Goal: Task Accomplishment & Management: Manage account settings

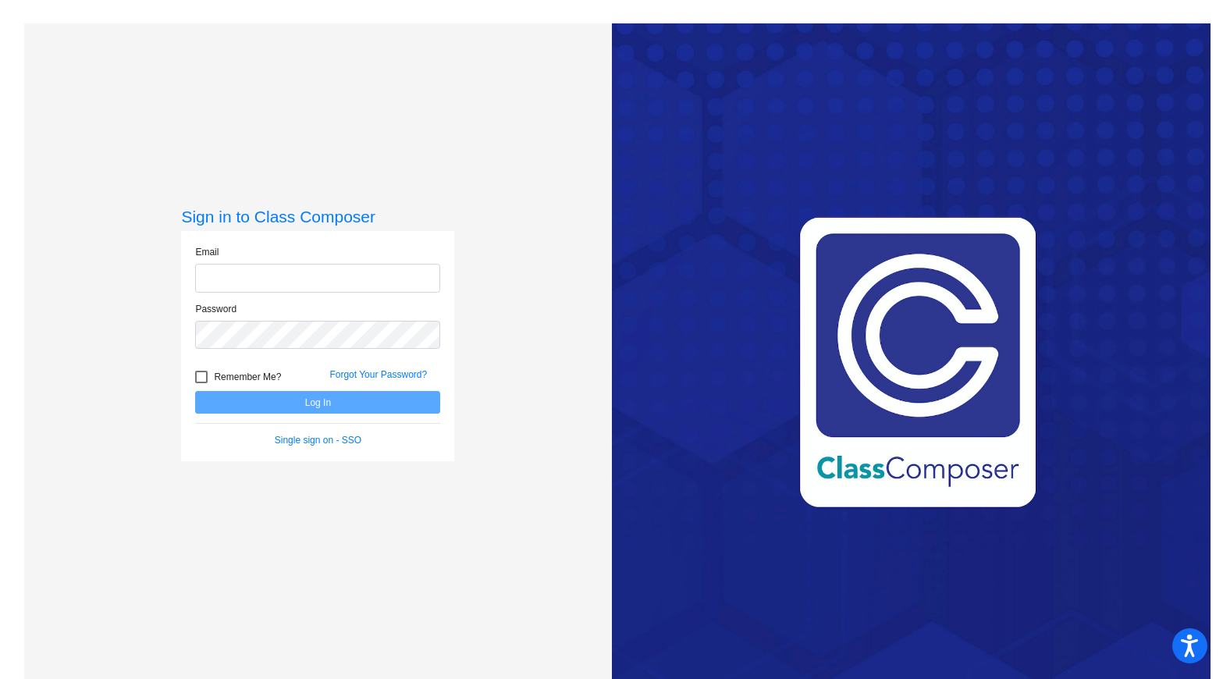
type input "[EMAIL_ADDRESS][PERSON_NAME][DOMAIN_NAME]"
click at [201, 373] on div at bounding box center [201, 377] width 12 height 12
click at [201, 383] on input "Remember Me?" at bounding box center [201, 383] width 1 height 1
checkbox input "true"
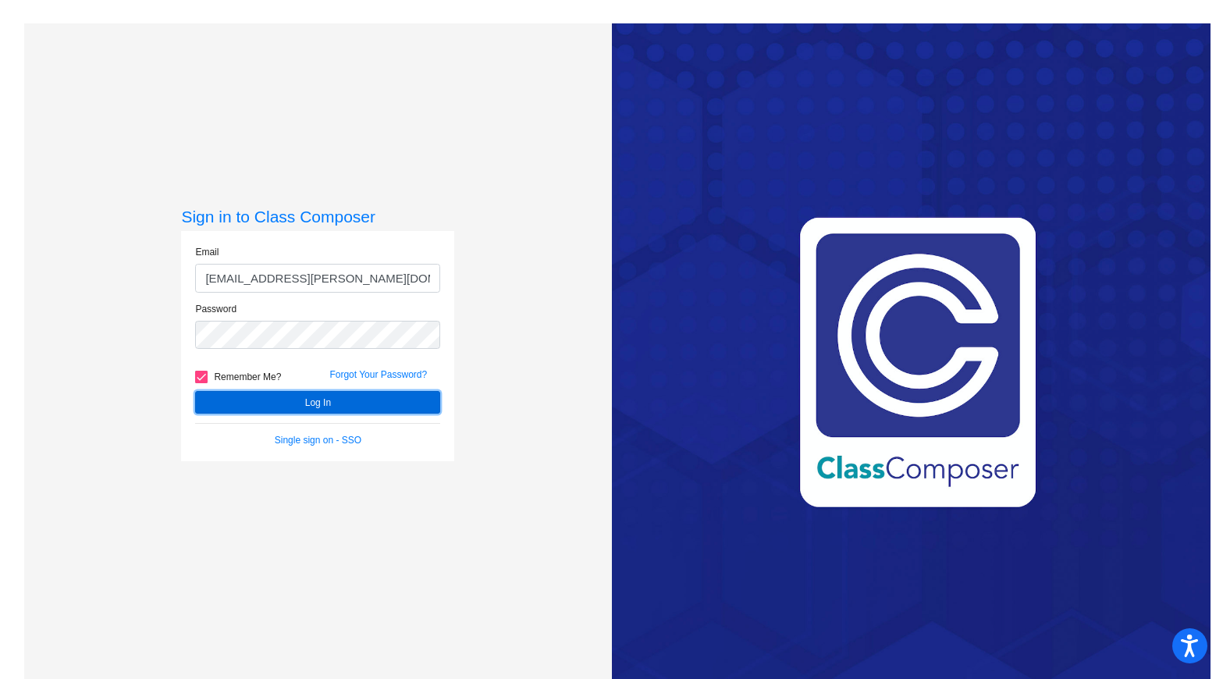
click at [294, 399] on button "Log In" at bounding box center [317, 402] width 245 height 23
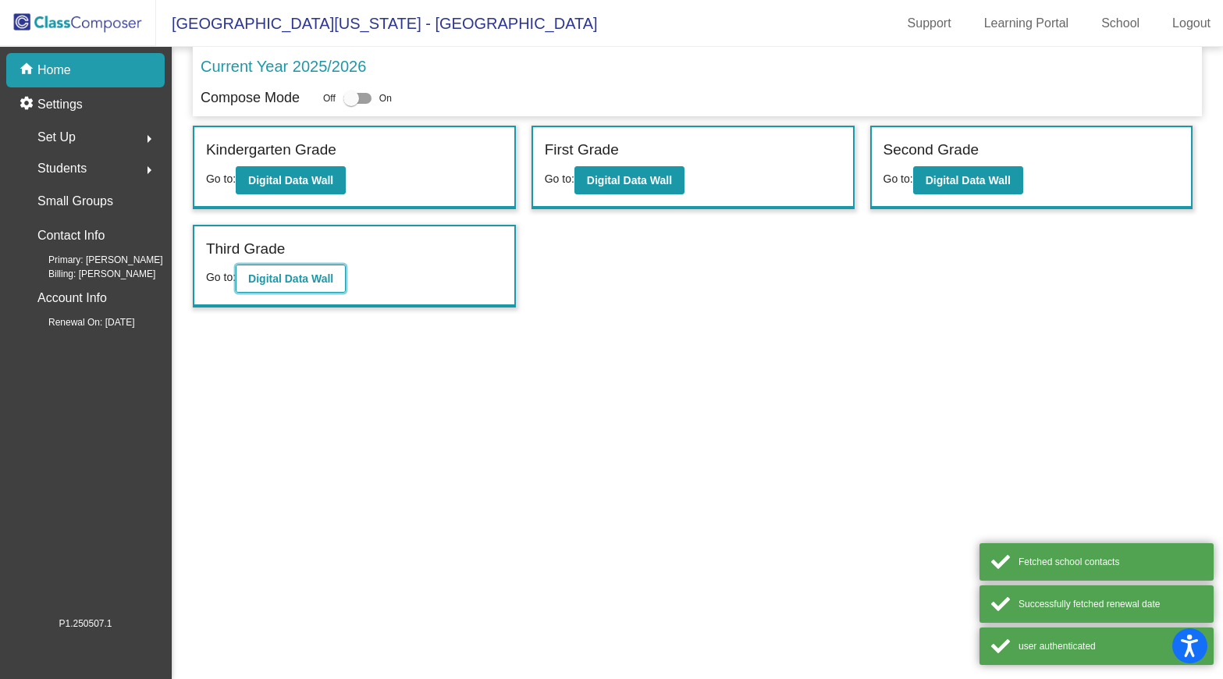
click at [317, 284] on b "Digital Data Wall" at bounding box center [290, 278] width 85 height 12
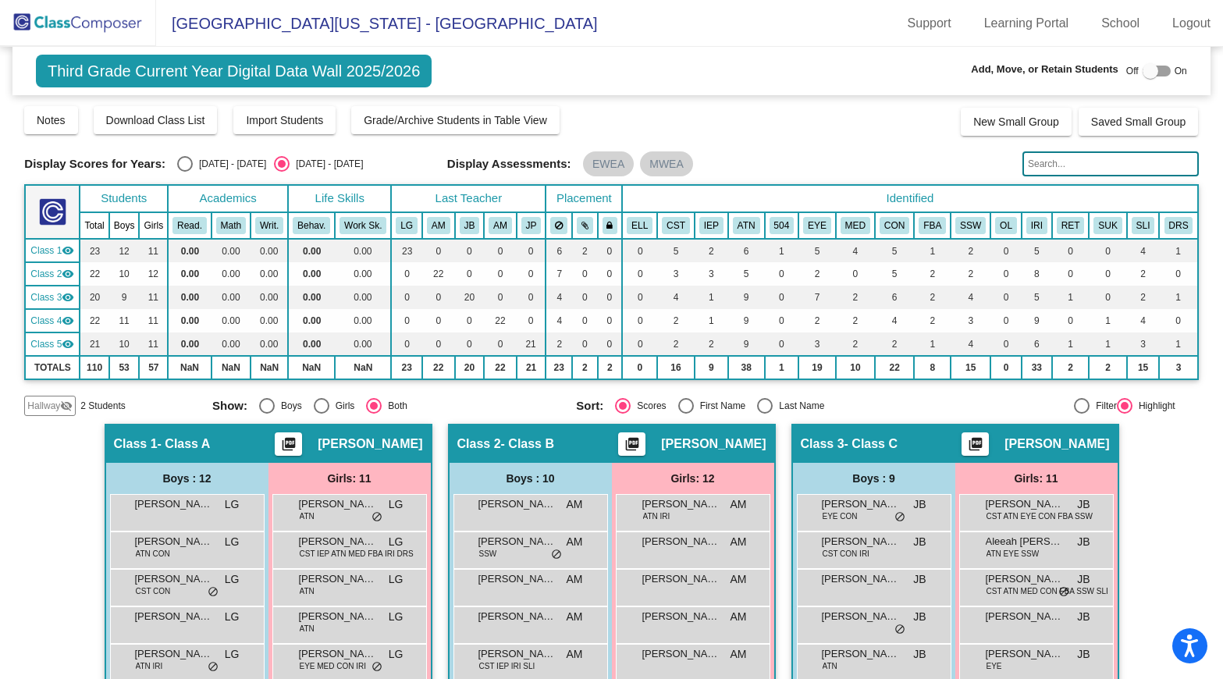
click at [183, 168] on div "Select an option" at bounding box center [185, 164] width 16 height 16
click at [184, 172] on input "[DATE] - [DATE]" at bounding box center [184, 172] width 1 height 1
radio input "true"
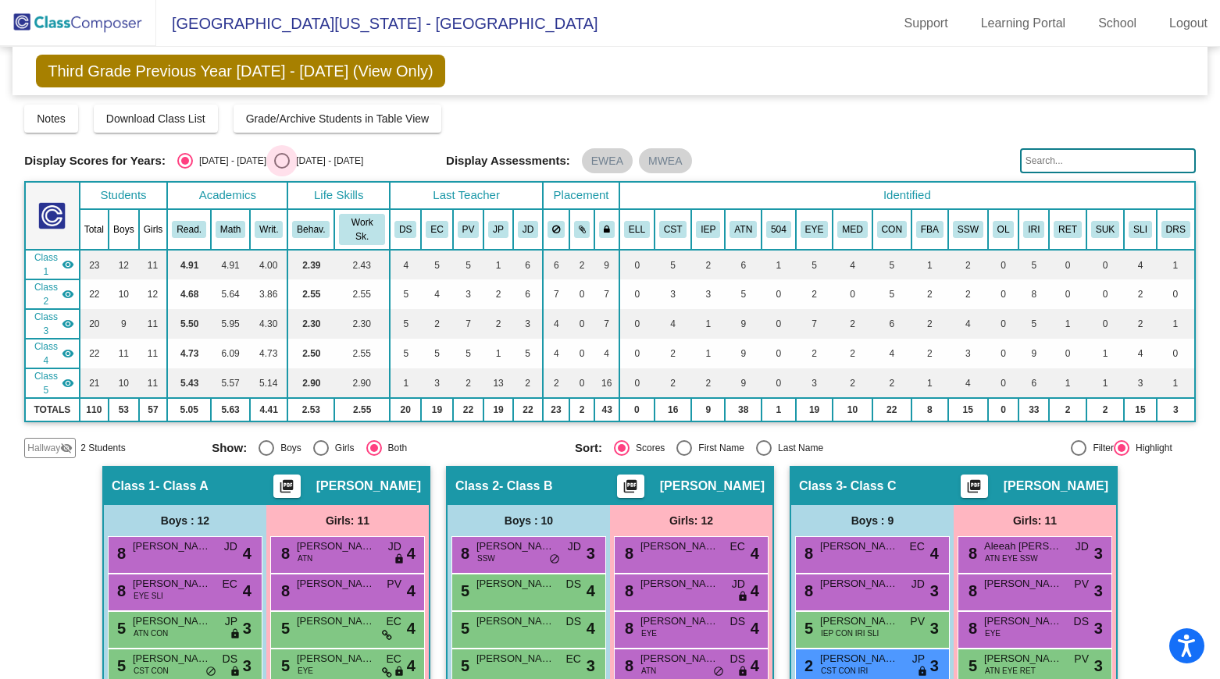
click at [274, 161] on div "Select an option" at bounding box center [282, 161] width 16 height 16
click at [281, 169] on input "[DATE] - [DATE]" at bounding box center [281, 169] width 1 height 1
radio input "true"
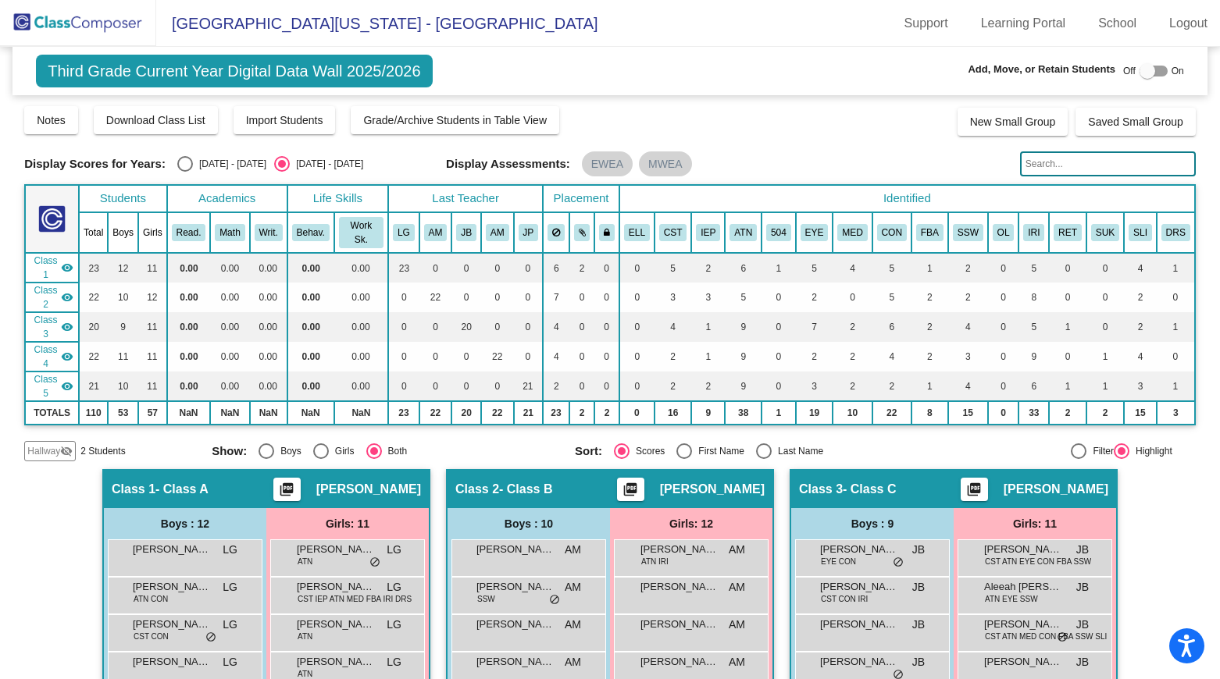
click at [693, 30] on mat-toolbar "North Ohio Elementary School - Celeste Support Learning Portal School Logout" at bounding box center [610, 23] width 1220 height 47
click at [629, 30] on mat-toolbar "North Ohio Elementary School - Celeste Support Learning Portal School Logout" at bounding box center [610, 23] width 1220 height 47
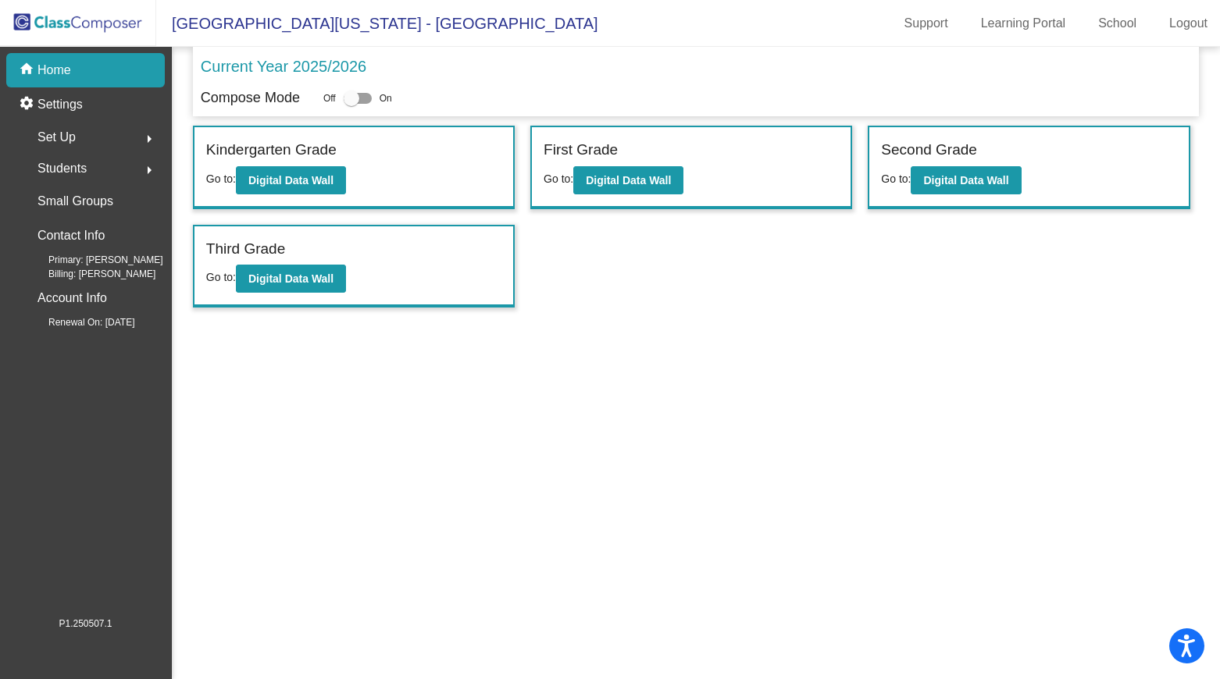
click at [344, 97] on div at bounding box center [352, 99] width 16 height 16
click at [351, 104] on input "checkbox" at bounding box center [351, 104] width 1 height 1
checkbox input "true"
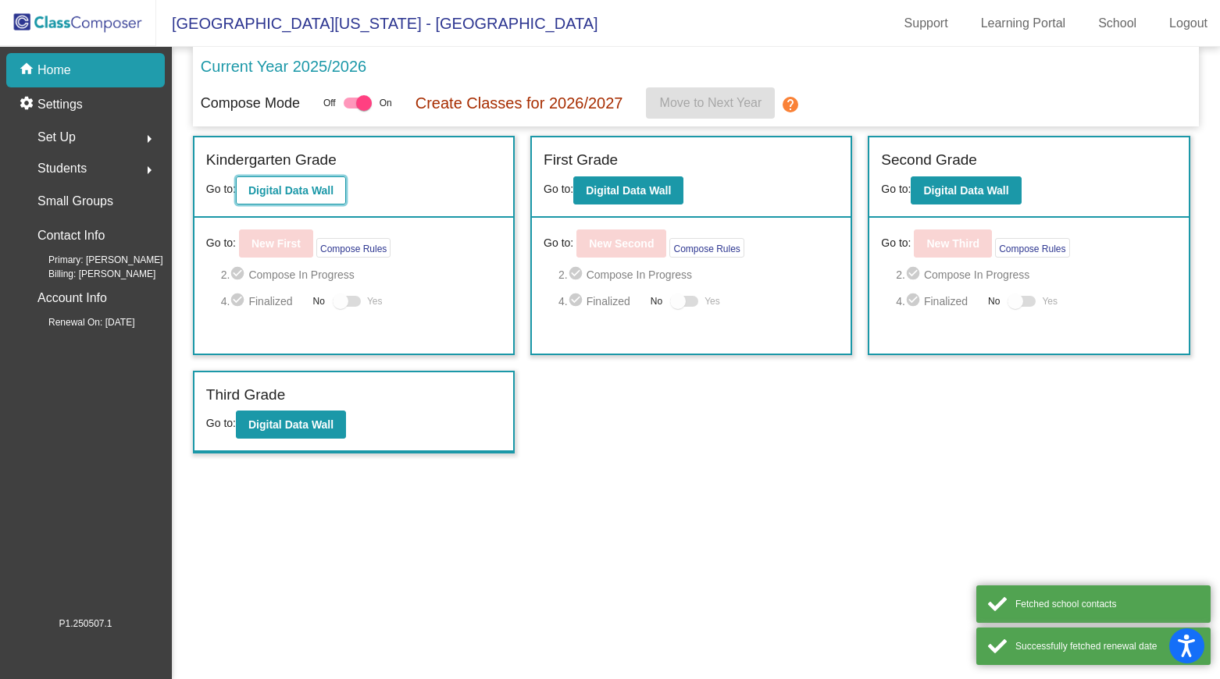
click at [294, 190] on b "Digital Data Wall" at bounding box center [290, 190] width 85 height 12
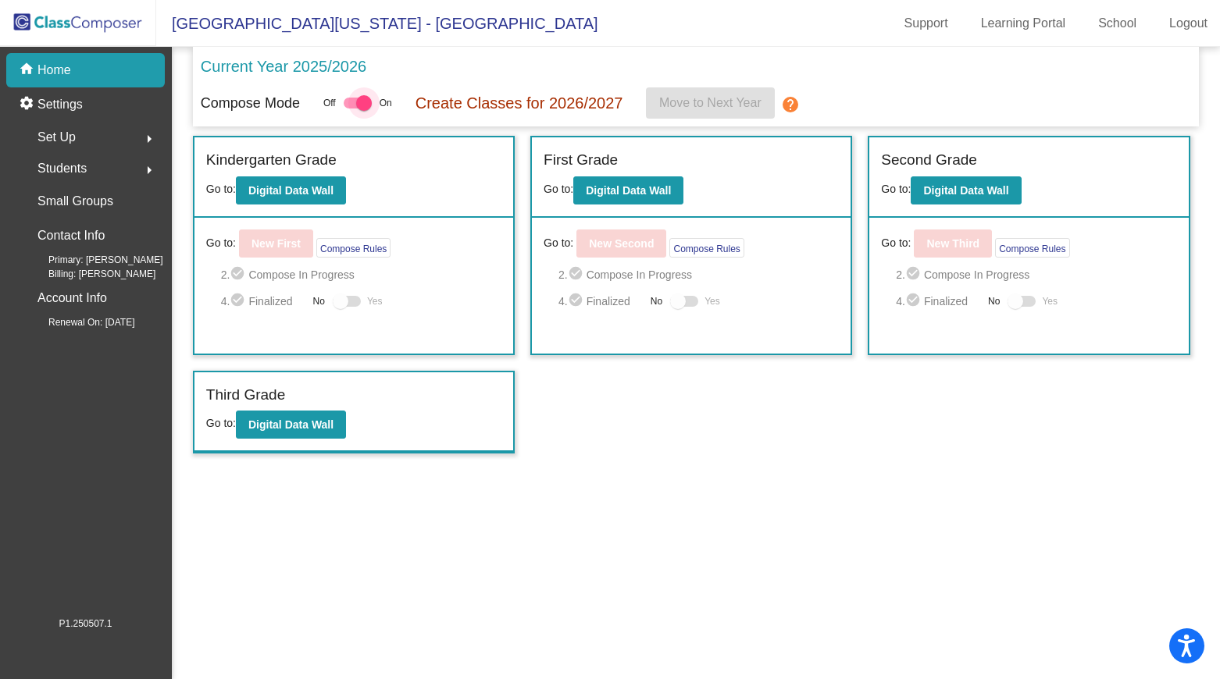
click at [358, 106] on div at bounding box center [364, 103] width 16 height 16
click at [351, 109] on input "checkbox" at bounding box center [351, 109] width 1 height 1
checkbox input "false"
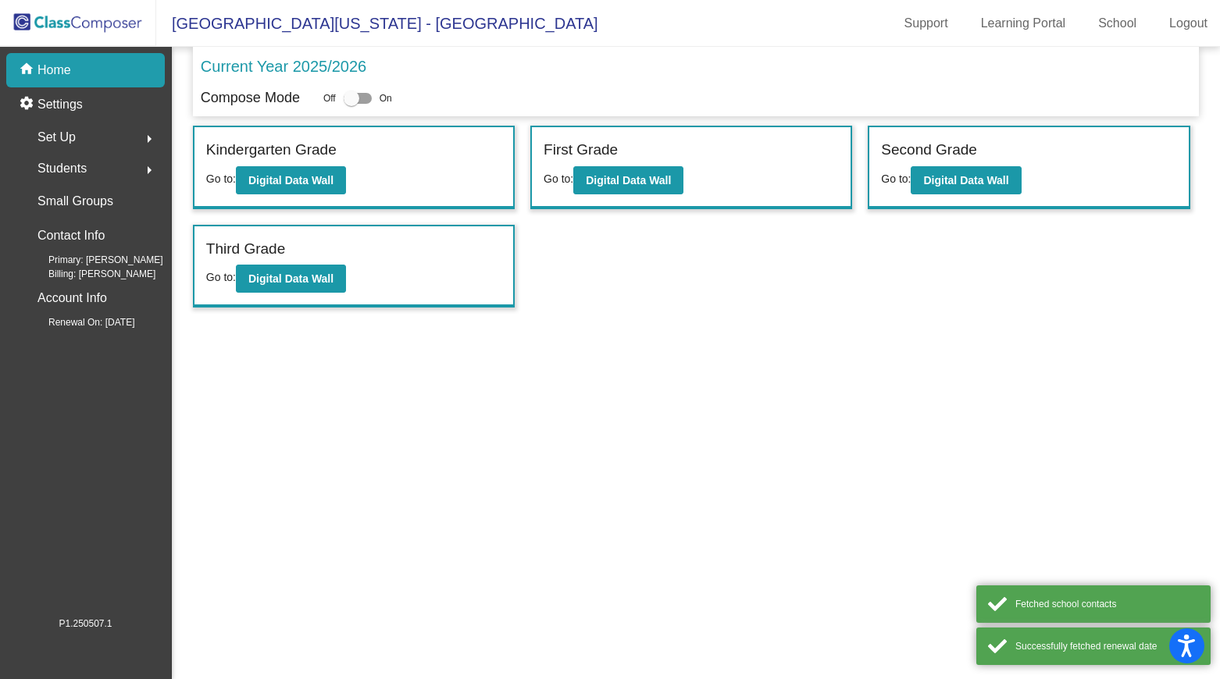
click at [628, 343] on mat-sidenav-content "Current Year 2025/2026 Compose Mode Off On Incoming (New students moving into l…" at bounding box center [696, 363] width 1048 height 632
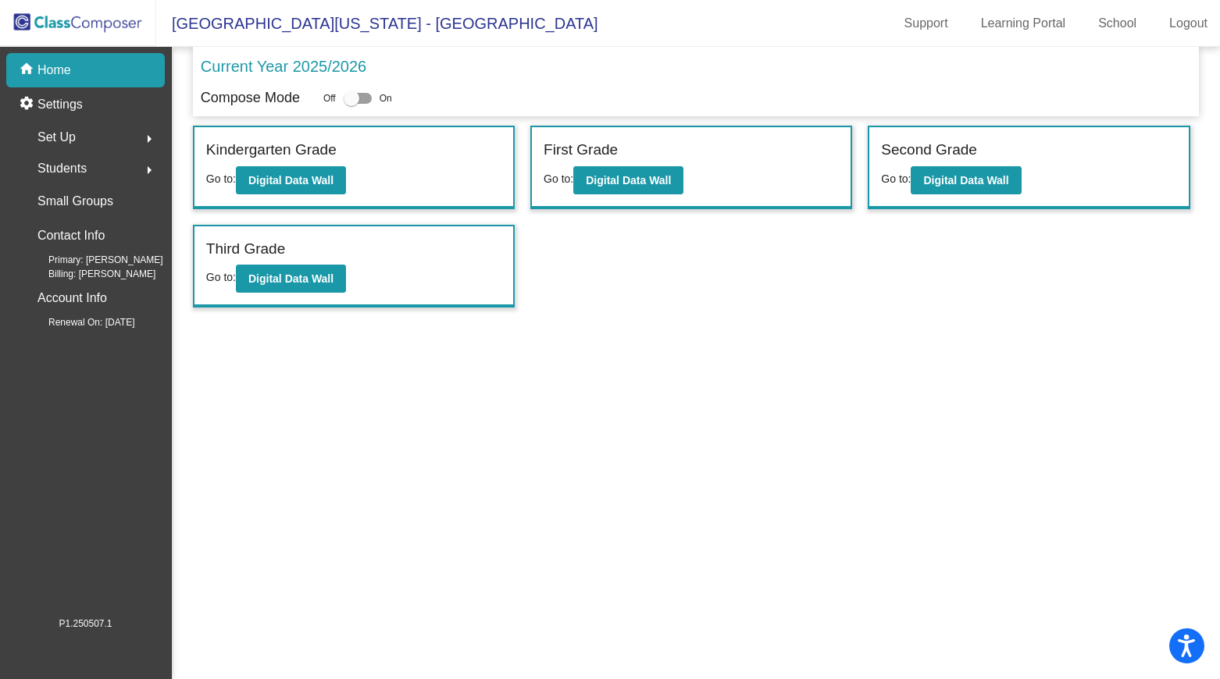
click at [73, 133] on span "Set Up" at bounding box center [56, 137] width 38 height 22
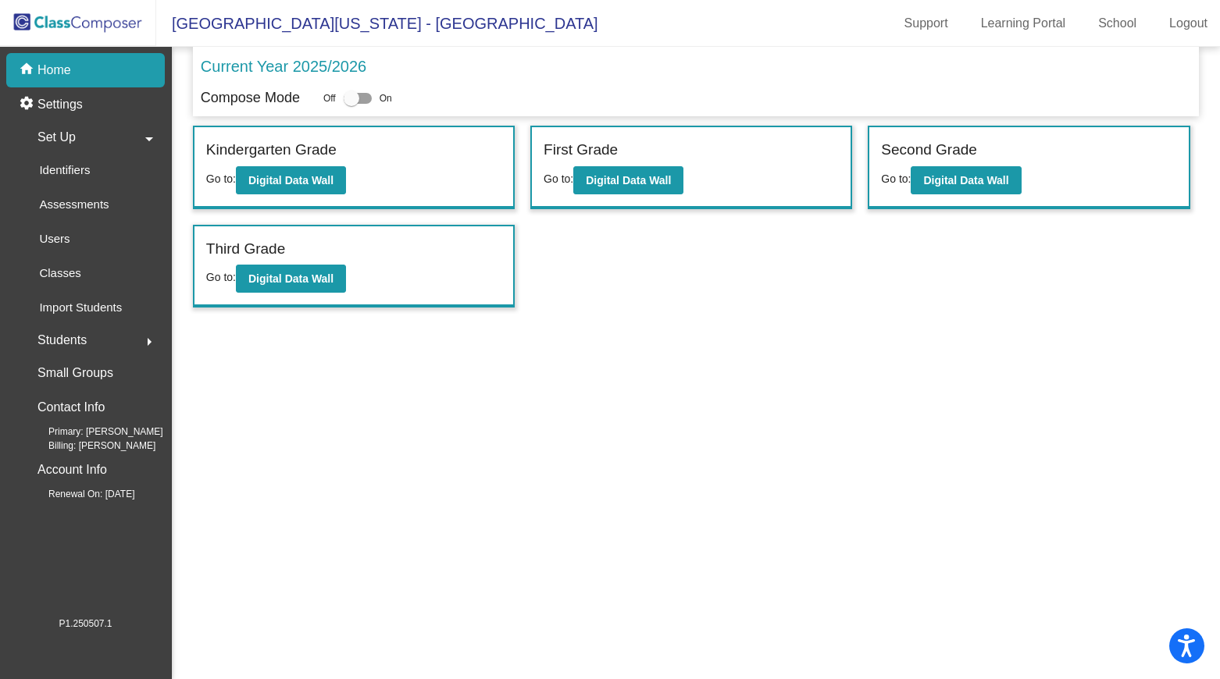
click at [484, 485] on mat-sidenav-content "Current Year 2025/2026 Compose Mode Off On Incoming (New students moving into l…" at bounding box center [696, 363] width 1048 height 632
